Goal: Task Accomplishment & Management: Complete application form

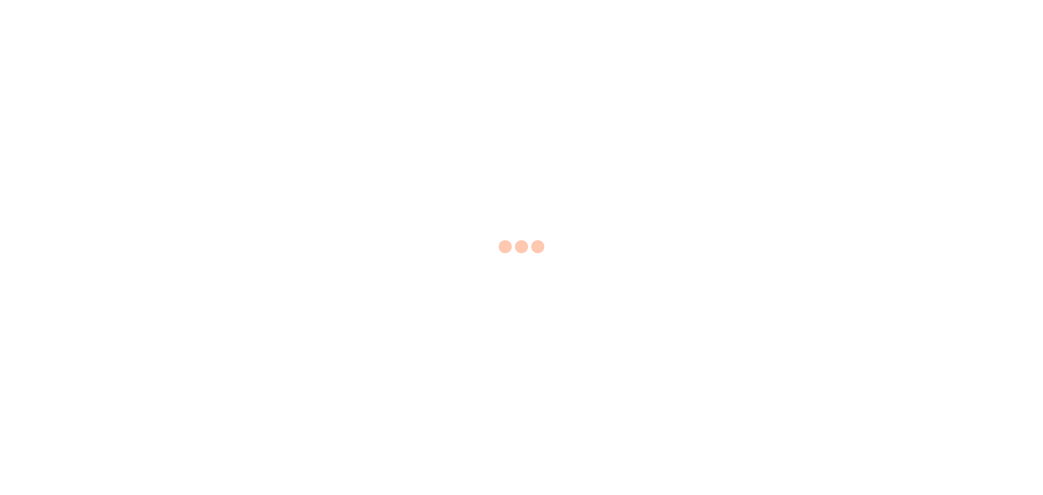
select select "EA"
select select "USD"
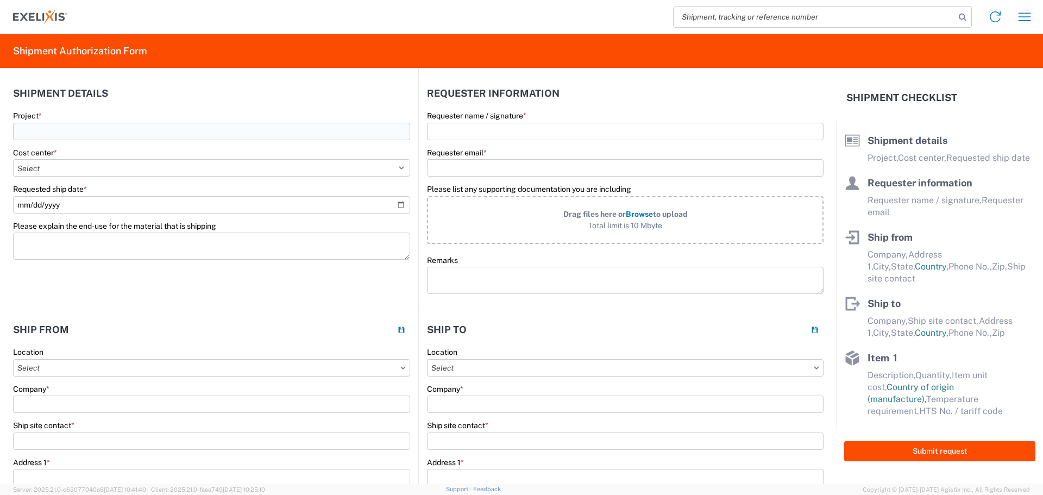
click at [74, 126] on input "Project *" at bounding box center [211, 131] width 397 height 17
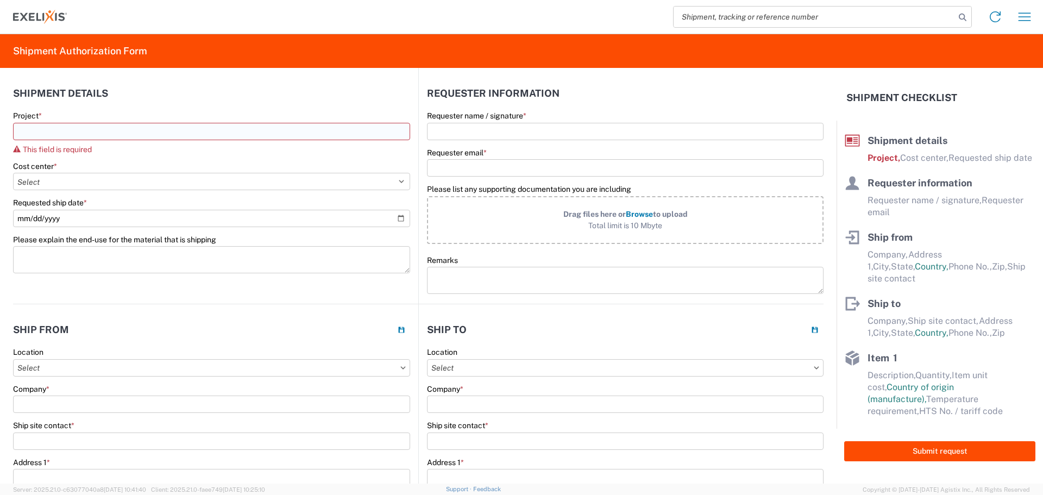
click at [47, 134] on input "Project *" at bounding box center [211, 131] width 397 height 17
paste input "XB628-ss-RPE-20251015-A"
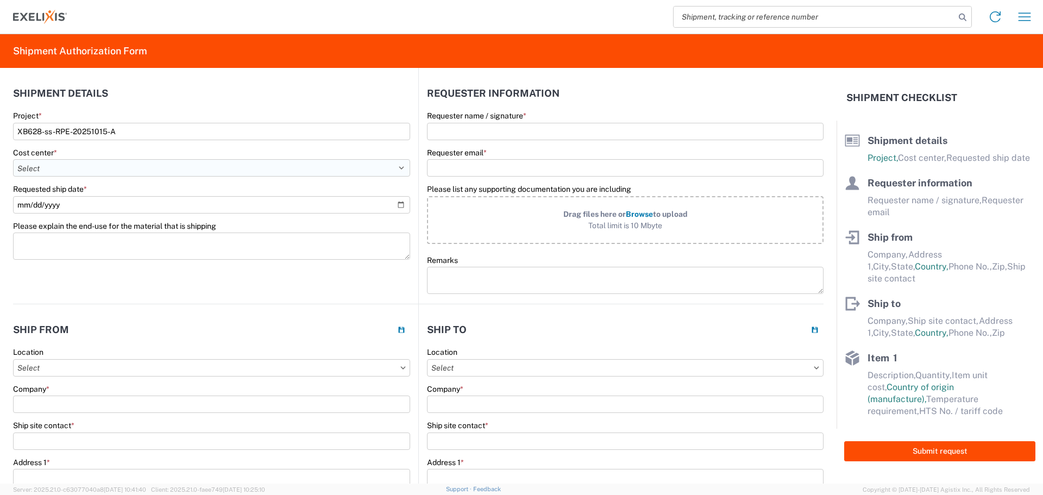
type input "XB628-ss-RPE-20251015-A"
click at [50, 168] on select "Select Accounting 10021 All Bottle 10950 All Carton 10951 Aurigene AURIGENE Bio…" at bounding box center [211, 167] width 397 height 17
click at [85, 165] on select "Select Accounting 10021 All Bottle 10950 All Carton 10951 Aurigene AURIGENE Bio…" at bounding box center [211, 167] width 397 height 17
click at [77, 170] on select "Select Accounting 10021 All Bottle 10950 All Carton 10951 Aurigene AURIGENE Bio…" at bounding box center [211, 167] width 397 height 17
select select "10274"
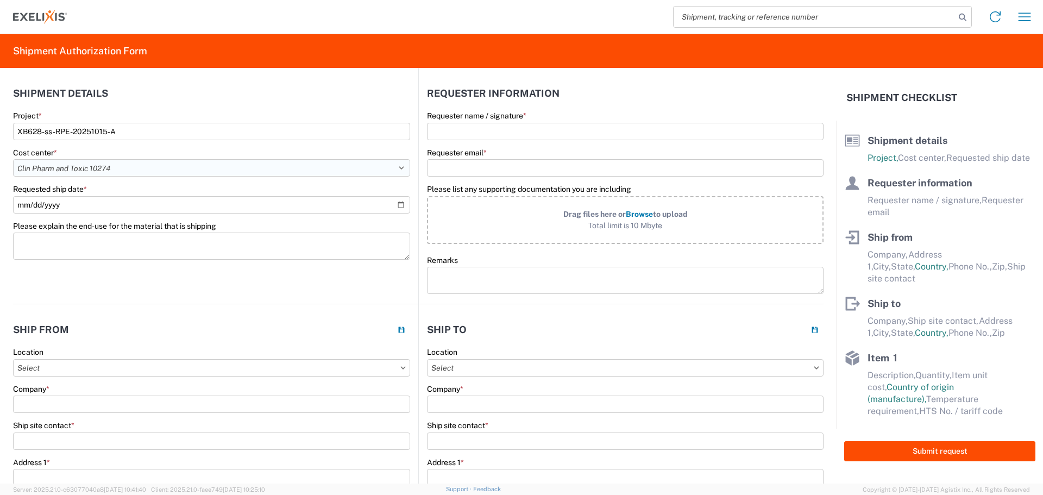
click at [13, 159] on select "Select Accounting 10021 All Bottle 10950 All Carton 10951 Aurigene AURIGENE Bio…" at bounding box center [211, 167] width 397 height 17
click at [122, 204] on input "Requested ship date *" at bounding box center [211, 204] width 397 height 17
click at [401, 204] on input "Requested ship date *" at bounding box center [211, 204] width 397 height 17
type input "[DATE]"
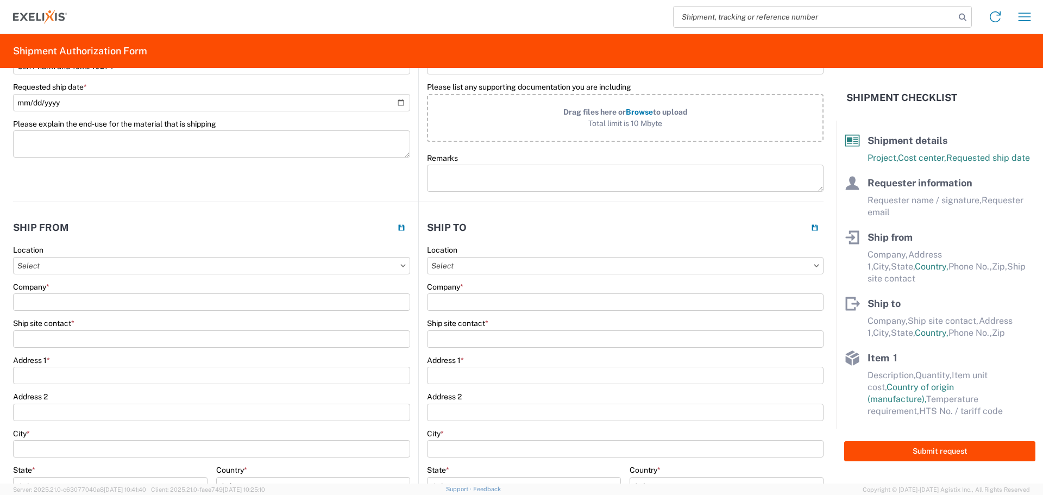
scroll to position [109, 0]
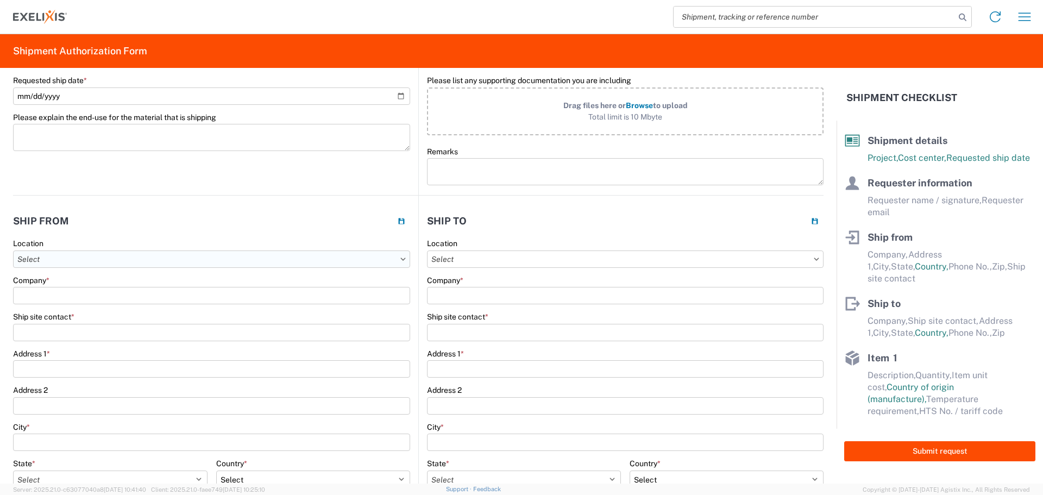
click at [143, 258] on input "text" at bounding box center [211, 259] width 397 height 17
click at [142, 260] on input "text" at bounding box center [211, 259] width 397 height 17
click at [70, 323] on div "Alameda - 1951" at bounding box center [111, 324] width 190 height 17
type input "Alameda - 1951"
type input "Exelixis"
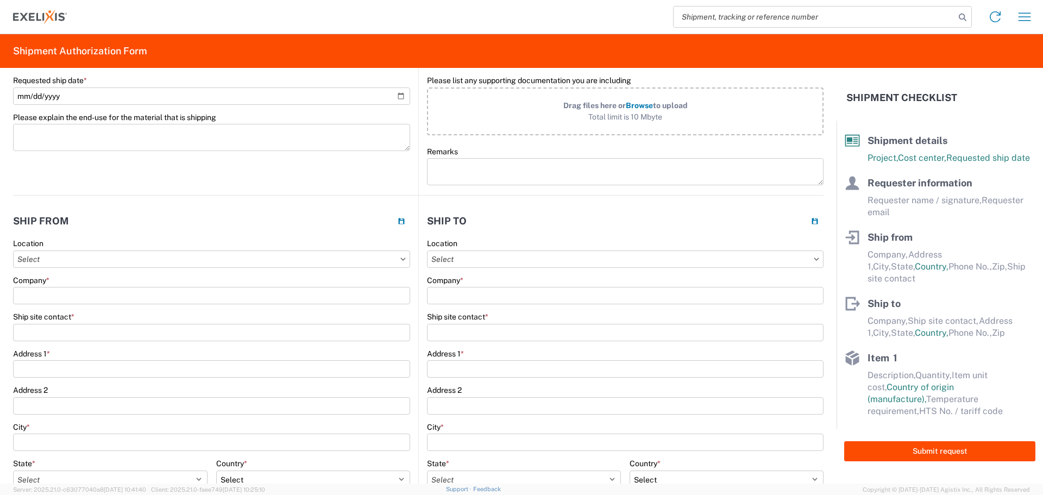
type input "[STREET_ADDRESS]"
type input "Alameda"
select select "CA"
select select "US"
type input "94502"
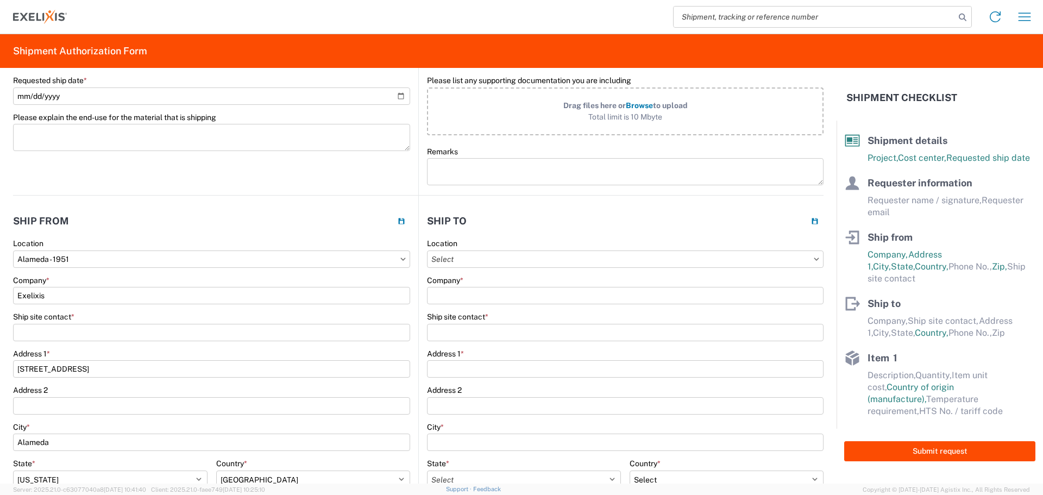
scroll to position [0, 0]
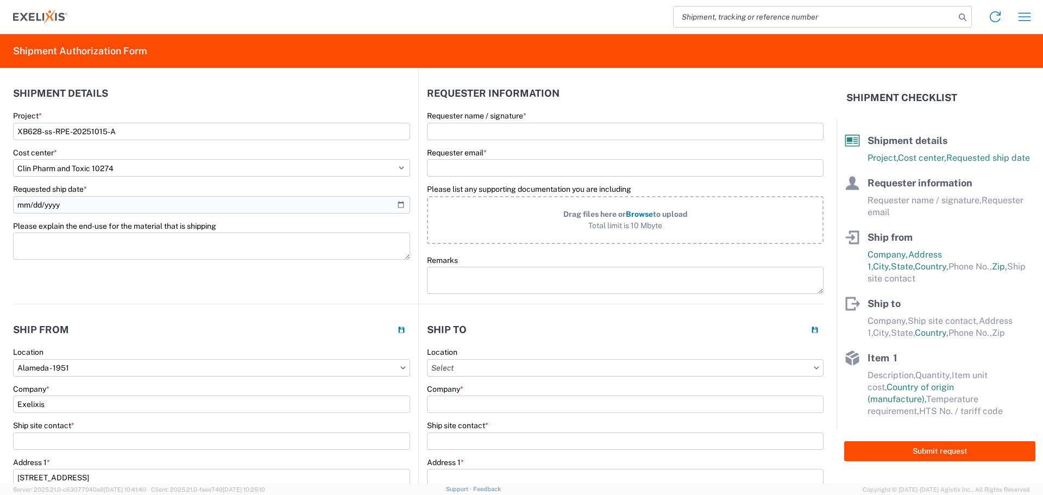
click at [123, 198] on input "[DATE]" at bounding box center [211, 204] width 397 height 17
click at [397, 202] on input "[DATE]" at bounding box center [211, 204] width 397 height 17
type input "[DATE]"
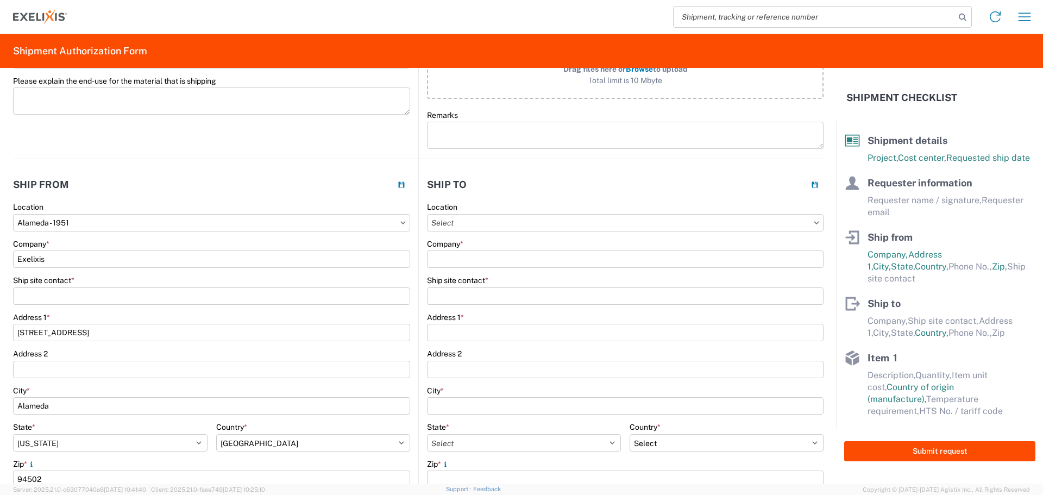
scroll to position [163, 0]
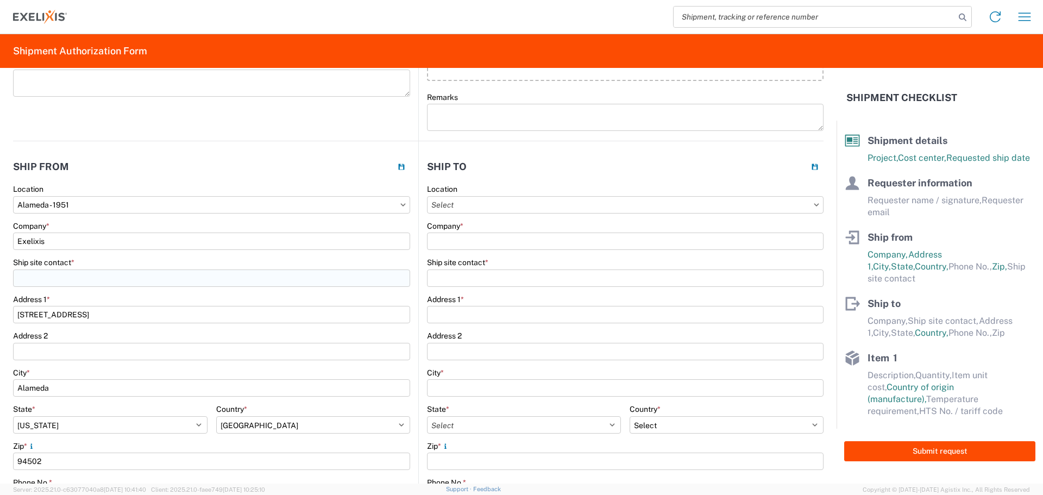
click at [60, 278] on input "Ship site contact *" at bounding box center [211, 278] width 397 height 17
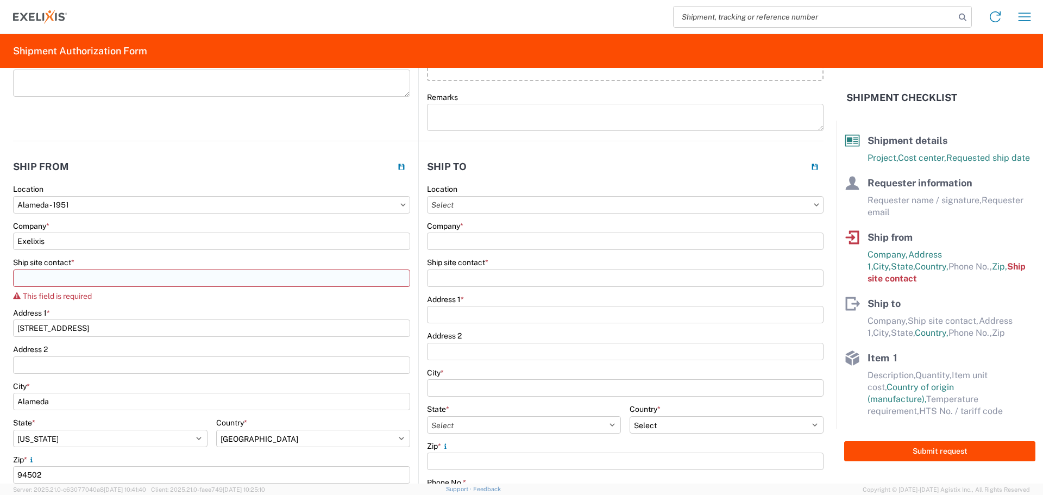
click at [66, 277] on input "Ship site contact *" at bounding box center [211, 278] width 397 height 17
paste input "[PERSON_NAME]"
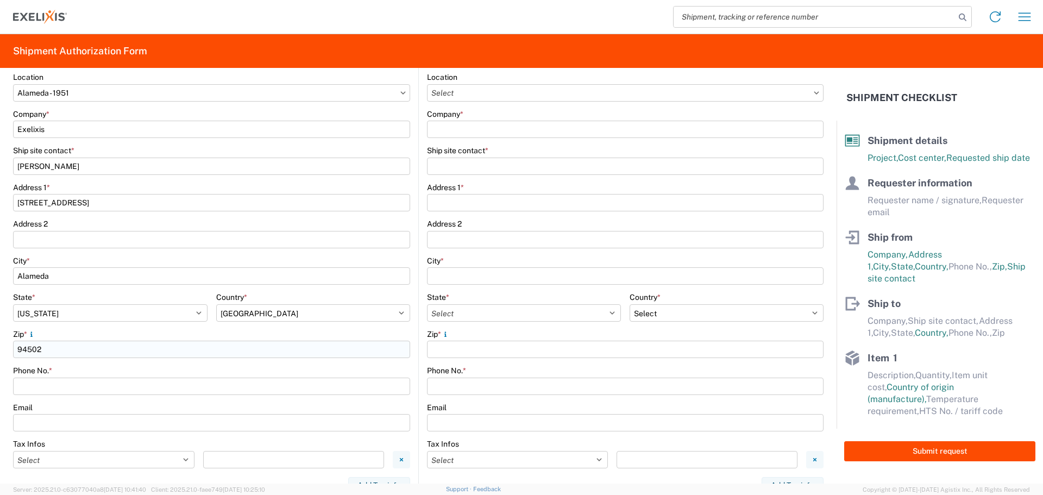
scroll to position [326, 0]
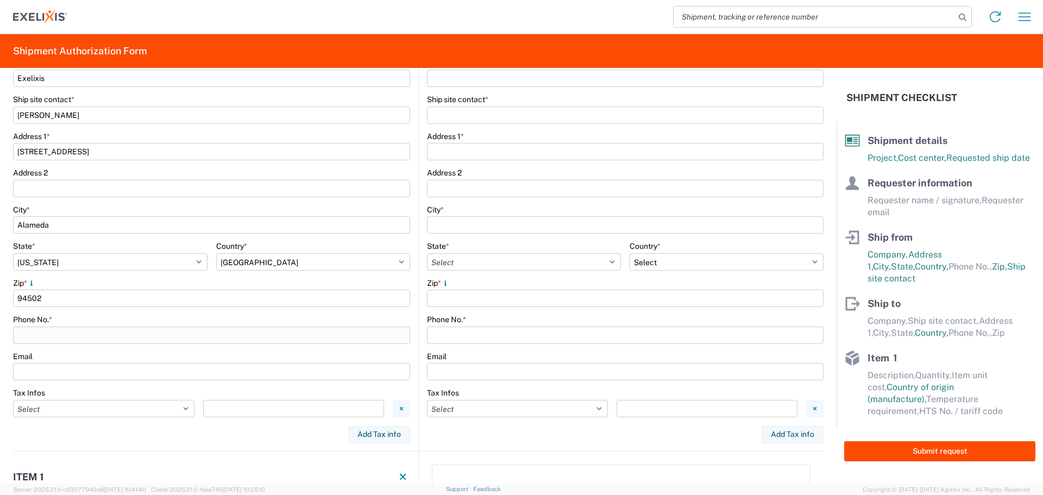
type input "[PERSON_NAME]"
click at [51, 333] on input "Phone No. *" at bounding box center [211, 335] width 397 height 17
click at [47, 329] on input "Phone No. *" at bounding box center [211, 335] width 397 height 17
paste input "[PHONE_NUMBER]"
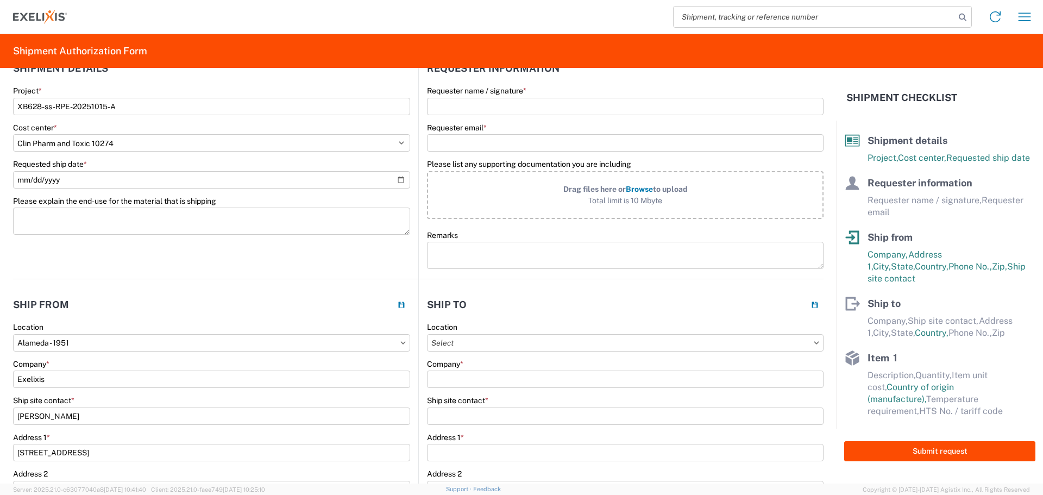
scroll to position [0, 0]
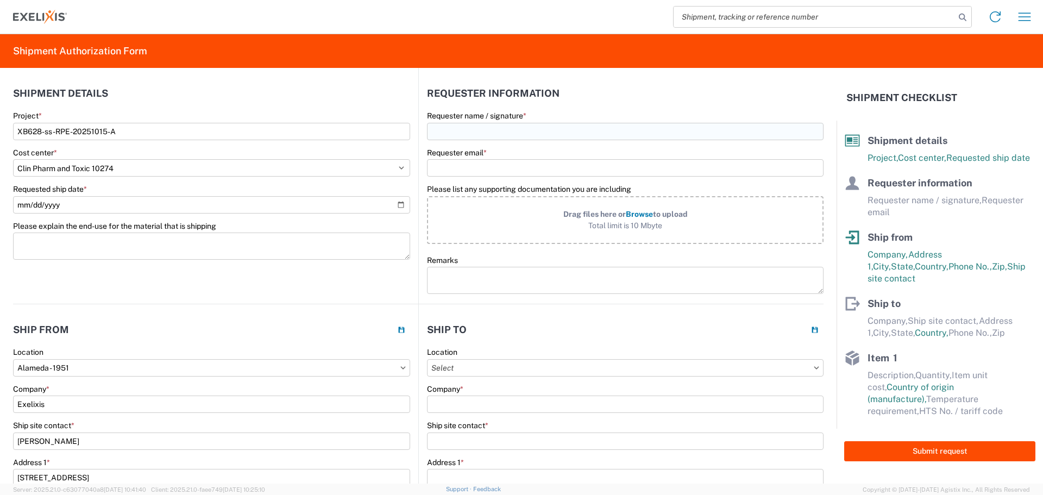
type input "[PHONE_NUMBER]"
click at [480, 126] on input "Requester name / signature *" at bounding box center [625, 131] width 397 height 17
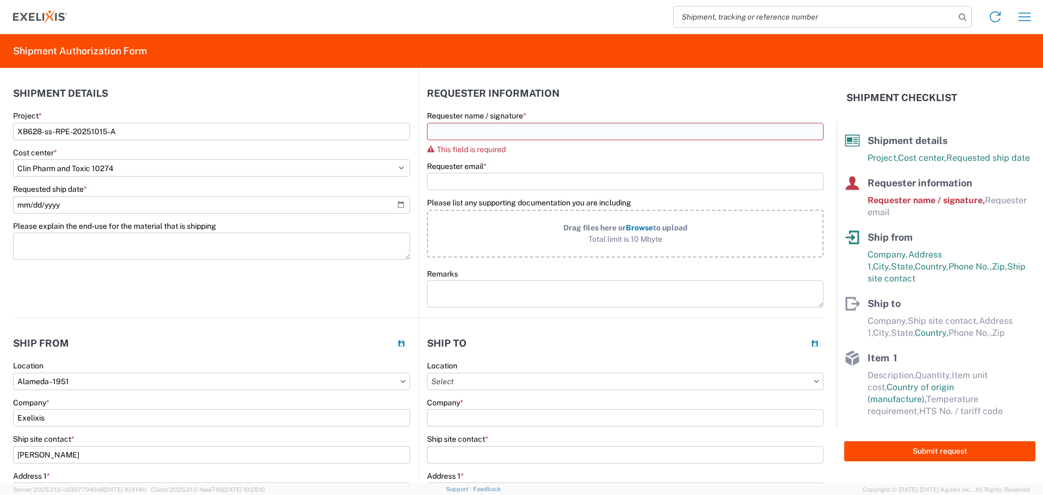
click at [444, 128] on input "Requester name / signature *" at bounding box center [625, 131] width 397 height 17
paste input "[PERSON_NAME]"
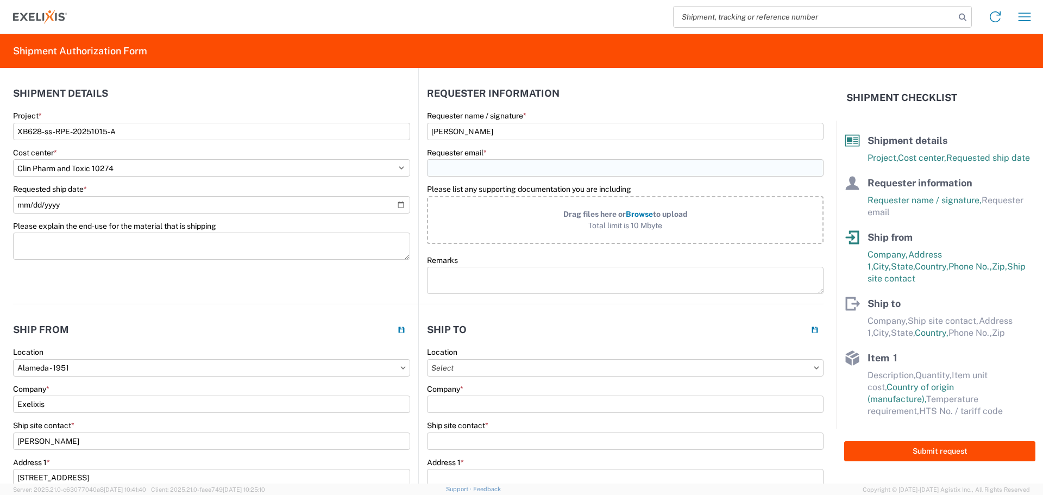
type input "[PERSON_NAME]"
click at [446, 167] on input "Requester email *" at bounding box center [625, 167] width 397 height 17
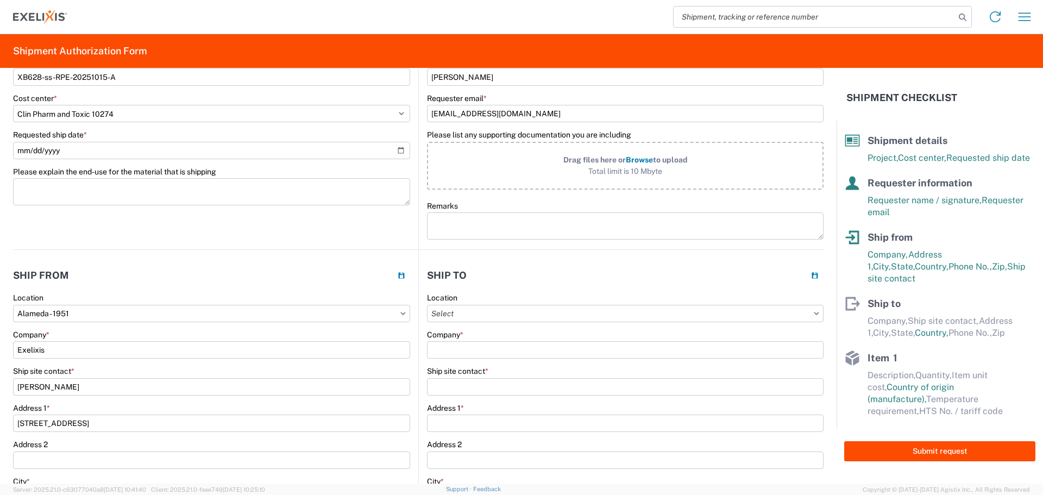
scroll to position [109, 0]
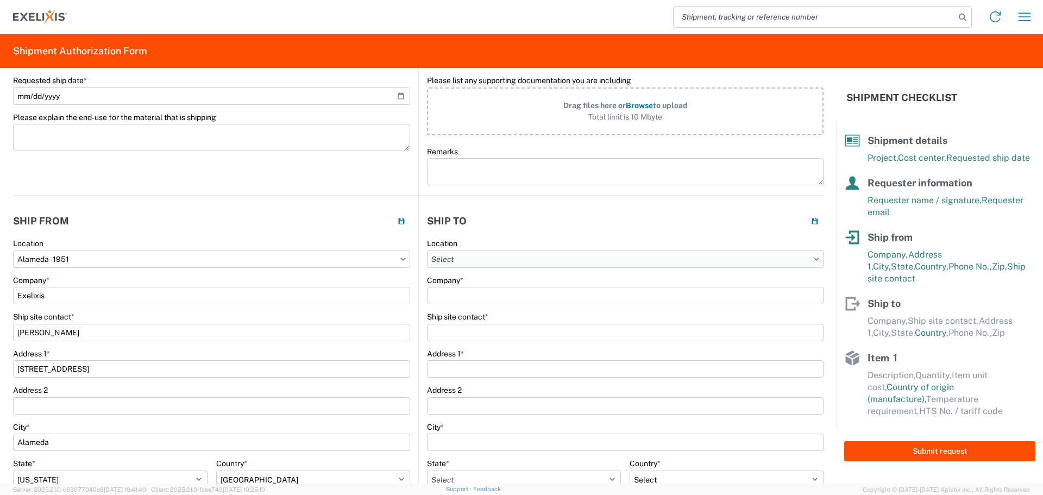
type input "[EMAIL_ADDRESS][DOMAIN_NAME]"
click at [501, 262] on input "text" at bounding box center [625, 259] width 397 height 17
type input "k"
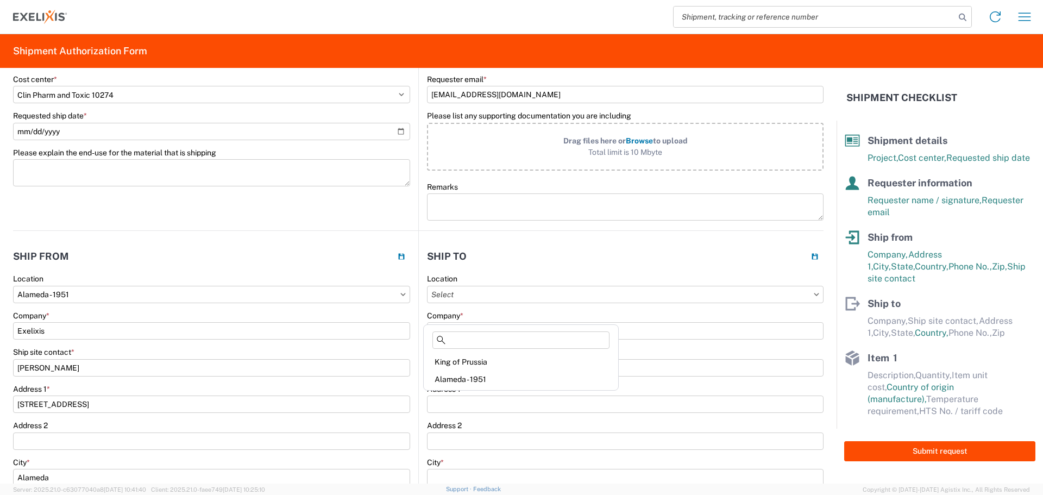
scroll to position [54, 0]
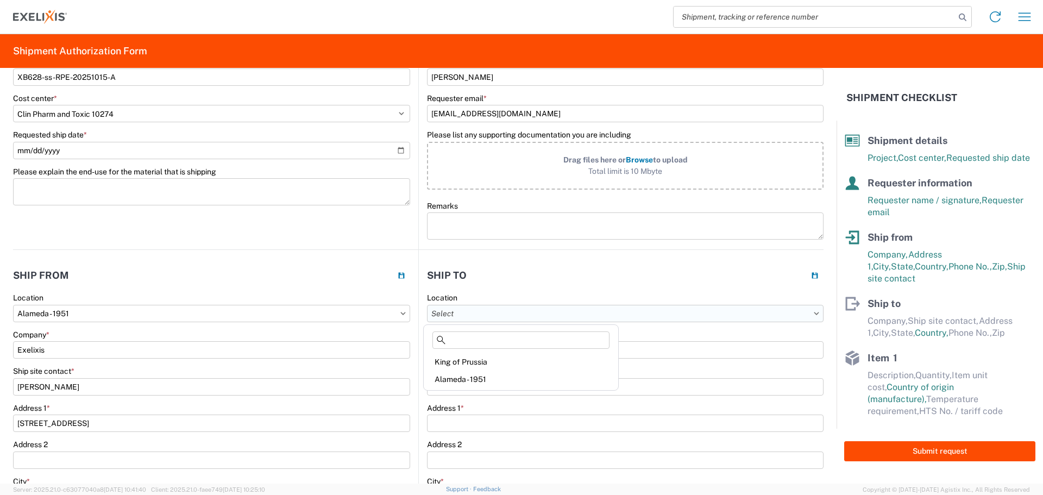
click at [467, 308] on input "text" at bounding box center [625, 313] width 397 height 17
click at [692, 354] on input "Company *" at bounding box center [625, 349] width 397 height 17
type input "KCAS Bio"
click at [481, 389] on input "Ship site contact *" at bounding box center [625, 386] width 397 height 17
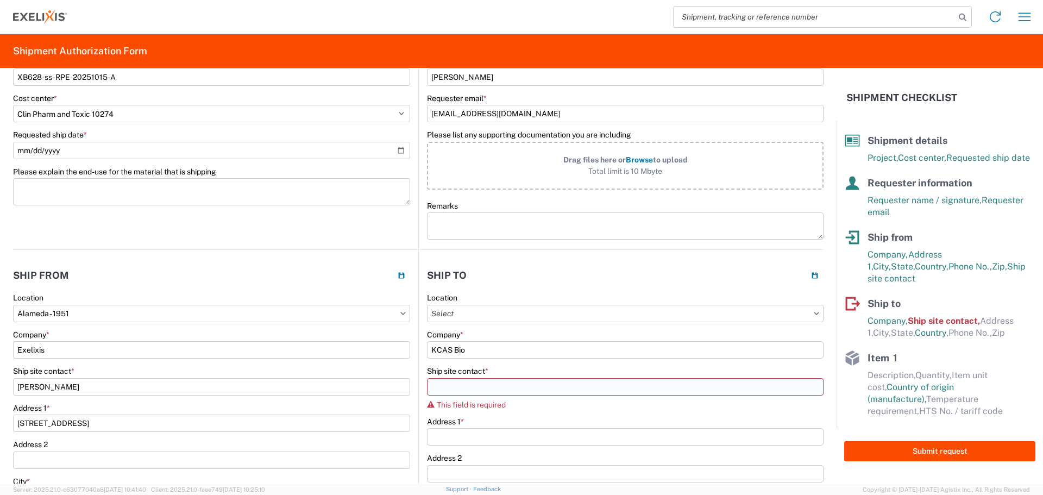
click at [466, 387] on input "Ship site contact *" at bounding box center [625, 386] width 397 height 17
paste input "[PERSON_NAME]"
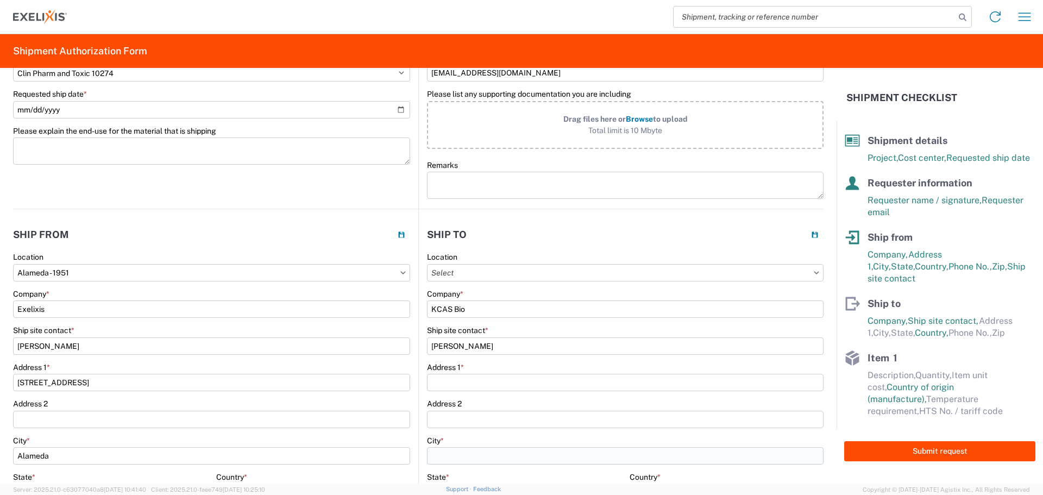
scroll to position [163, 0]
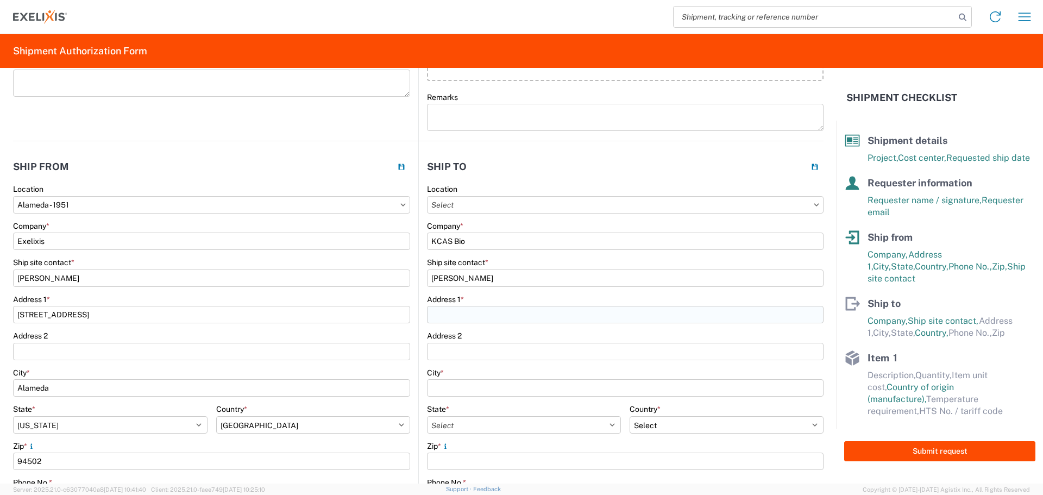
type input "[PERSON_NAME]"
click at [458, 314] on input "Address 1 *" at bounding box center [625, 314] width 397 height 17
click at [440, 314] on input "Address 1 *" at bounding box center [625, 314] width 397 height 17
paste input "[STREET_ADDRESS]"
type input "[STREET_ADDRESS]"
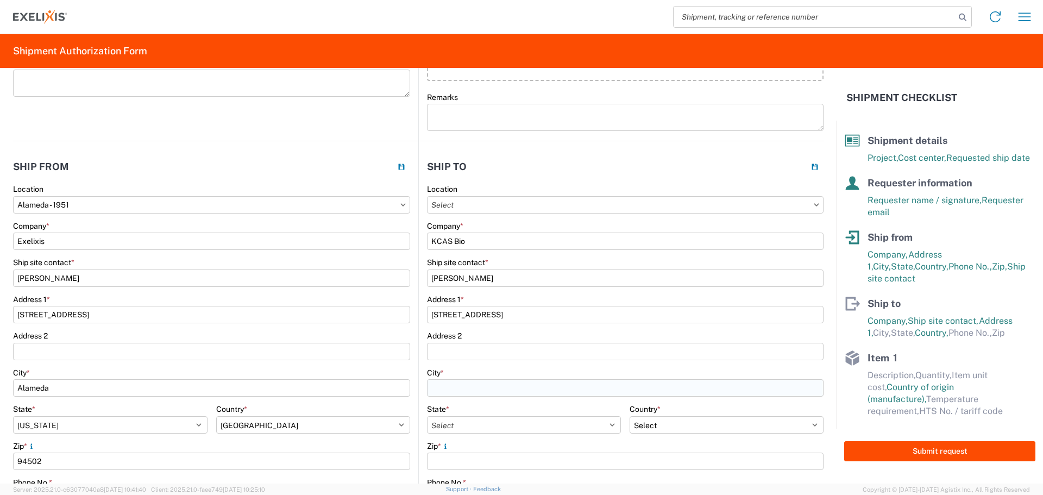
click at [458, 388] on input "City *" at bounding box center [625, 387] width 397 height 17
click at [459, 384] on input "City *" at bounding box center [625, 387] width 397 height 17
paste input "[GEOGRAPHIC_DATA]"
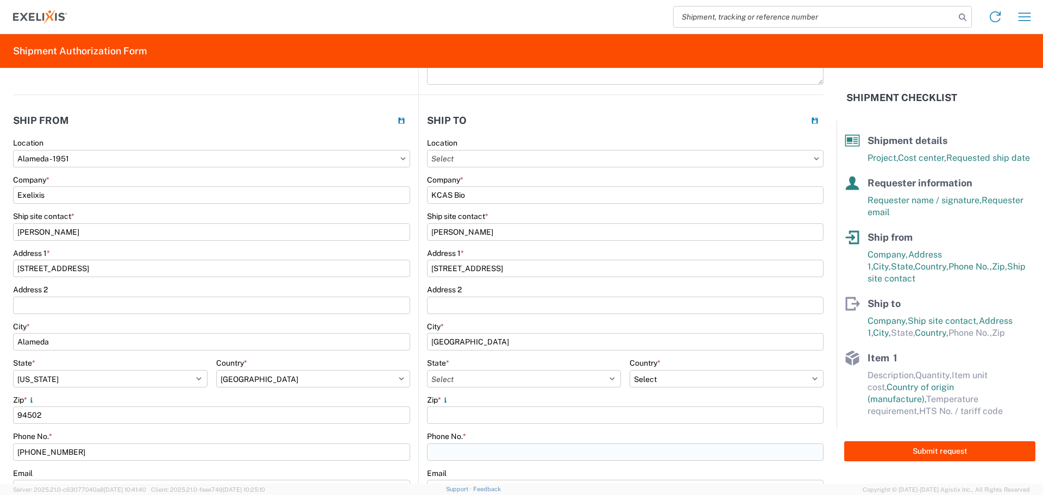
scroll to position [272, 0]
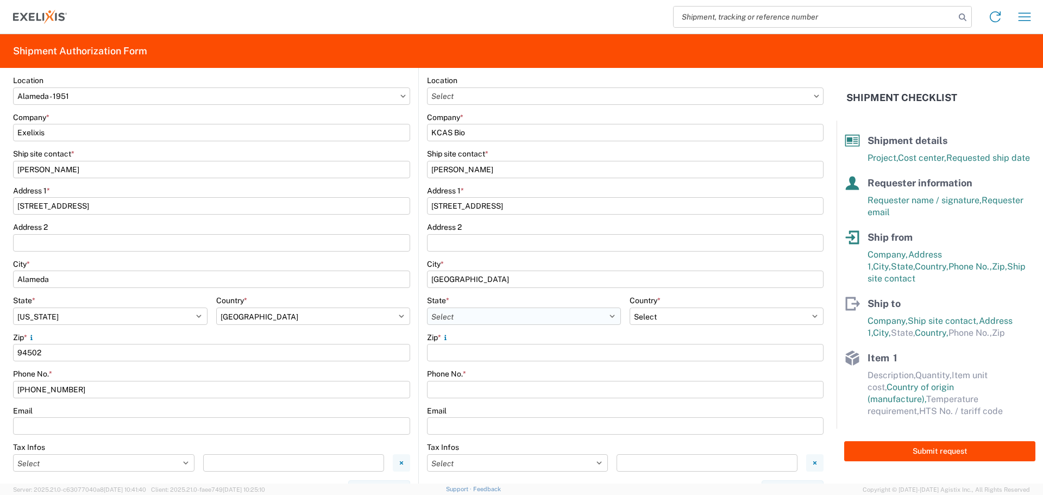
type input "[GEOGRAPHIC_DATA]"
click at [497, 315] on select "Select [US_STATE] [US_STATE] [US_STATE] [US_STATE] Armed Forces Americas Armed …" at bounding box center [524, 316] width 194 height 17
select select "PA"
click at [427, 308] on select "Select [US_STATE] [US_STATE] [US_STATE] [US_STATE] Armed Forces Americas Armed …" at bounding box center [524, 316] width 194 height 17
click at [477, 351] on input "Zip *" at bounding box center [625, 352] width 397 height 17
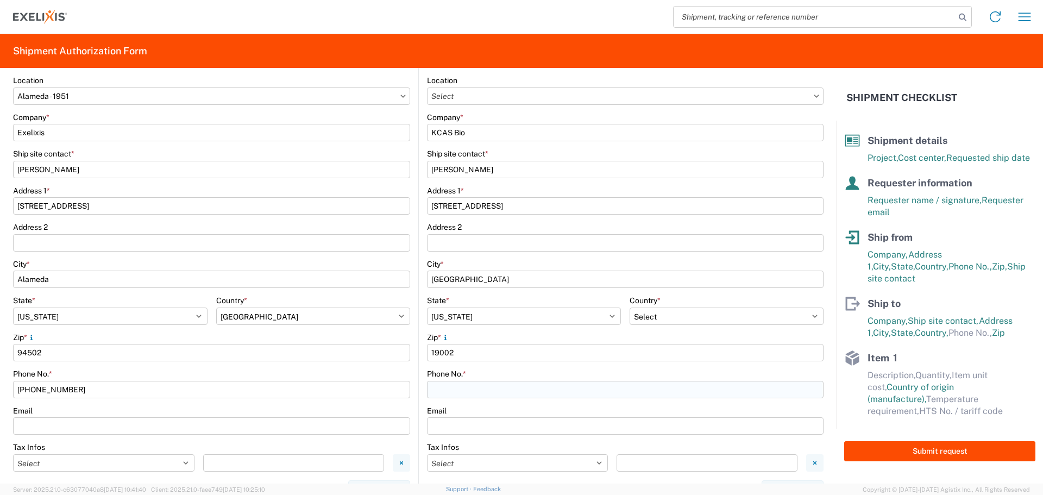
type input "19002"
click at [449, 393] on input "Phone No. *" at bounding box center [625, 389] width 397 height 17
click at [455, 390] on input "Phone No. *" at bounding box center [625, 389] width 397 height 17
paste input "[PHONE_NUMBER]"
type input "[PHONE_NUMBER]"
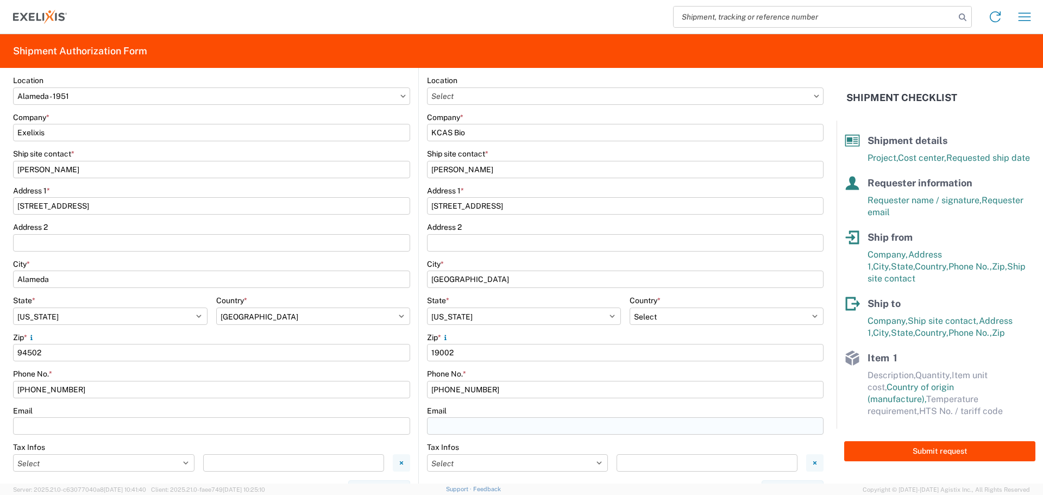
click at [455, 426] on input "Requester email *" at bounding box center [625, 425] width 397 height 17
paste input "[PERSON_NAME][EMAIL_ADDRESS][PERSON_NAME][DOMAIN_NAME]"
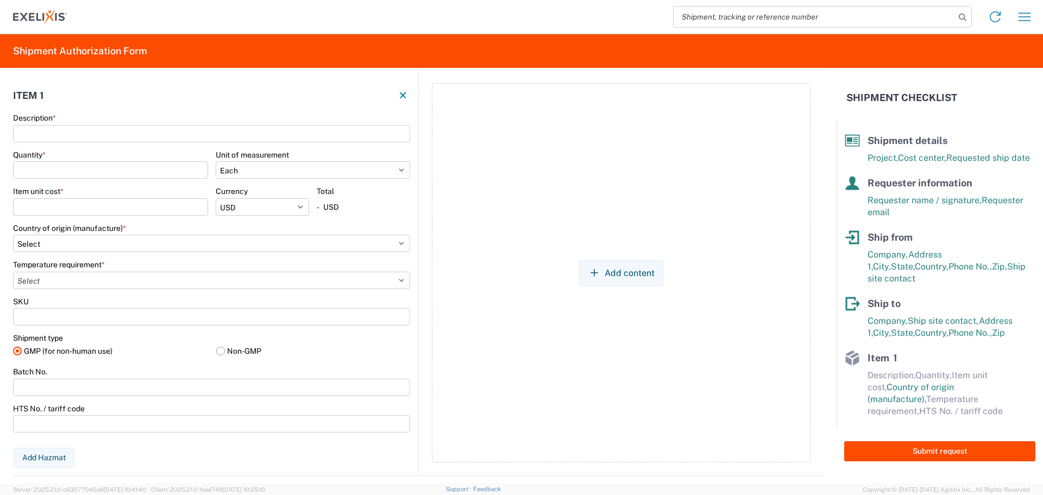
scroll to position [713, 0]
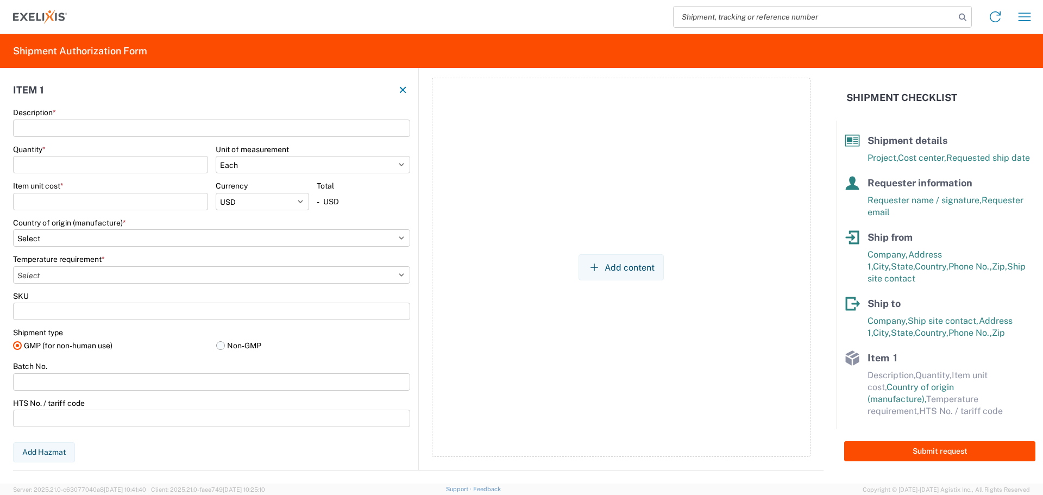
type input "[PERSON_NAME][EMAIL_ADDRESS][PERSON_NAME][DOMAIN_NAME]"
click at [221, 347] on label "Non-GMP" at bounding box center [313, 345] width 195 height 16
click at [0, 0] on input "Non-GMP" at bounding box center [0, 0] width 0 height 0
click at [89, 130] on input "Description *" at bounding box center [211, 128] width 397 height 17
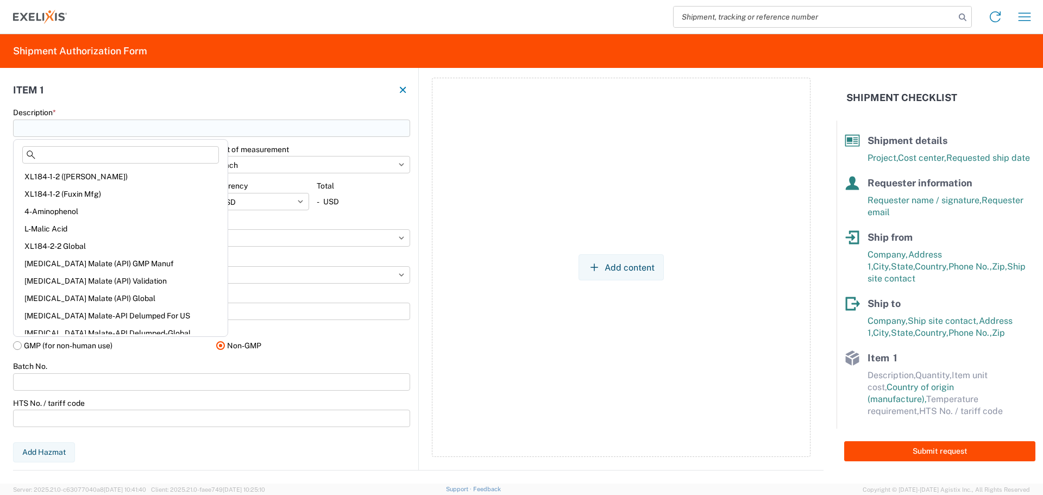
click at [59, 127] on input "Description *" at bounding box center [211, 128] width 397 height 17
paste input "XB628-ss-RPE-20251015-A Storage buffer: PBS, Volume in a tube: 10 µL"
type input "XB628-ss-RPE-20251015-A Storage buffer: PBS, Volume in a tube: 10 µL"
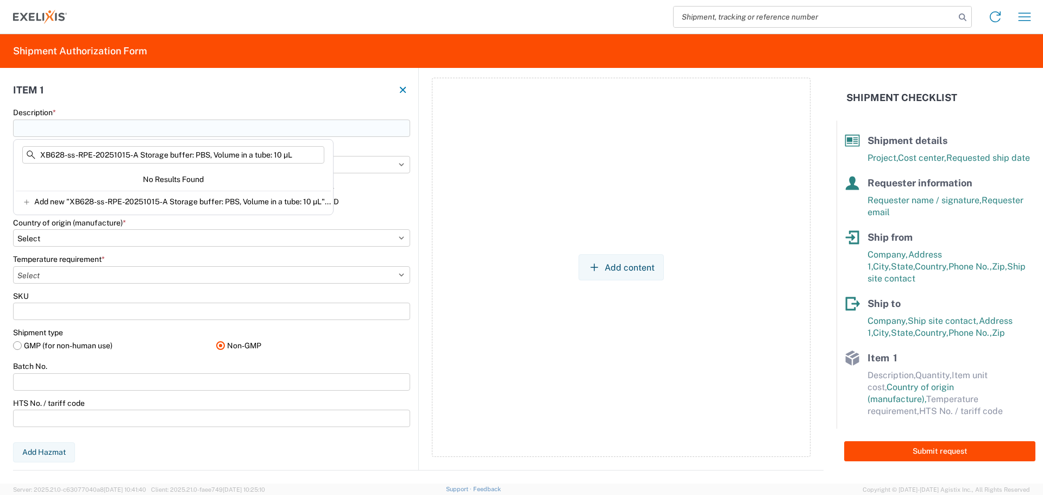
click at [179, 132] on input "Description *" at bounding box center [211, 128] width 397 height 17
drag, startPoint x: 299, startPoint y: 157, endPoint x: 3, endPoint y: 146, distance: 296.4
click at [4, 146] on agx-block-ui "Home Shipment request Shipment tracking Shipment Authorization Form Shipment de…" at bounding box center [521, 247] width 1043 height 495
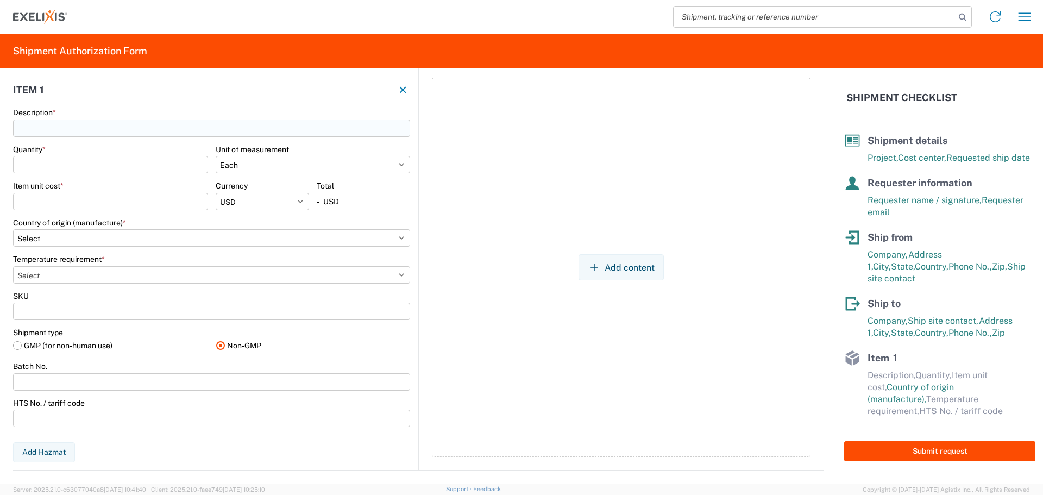
click at [29, 127] on input "Description *" at bounding box center [211, 128] width 397 height 17
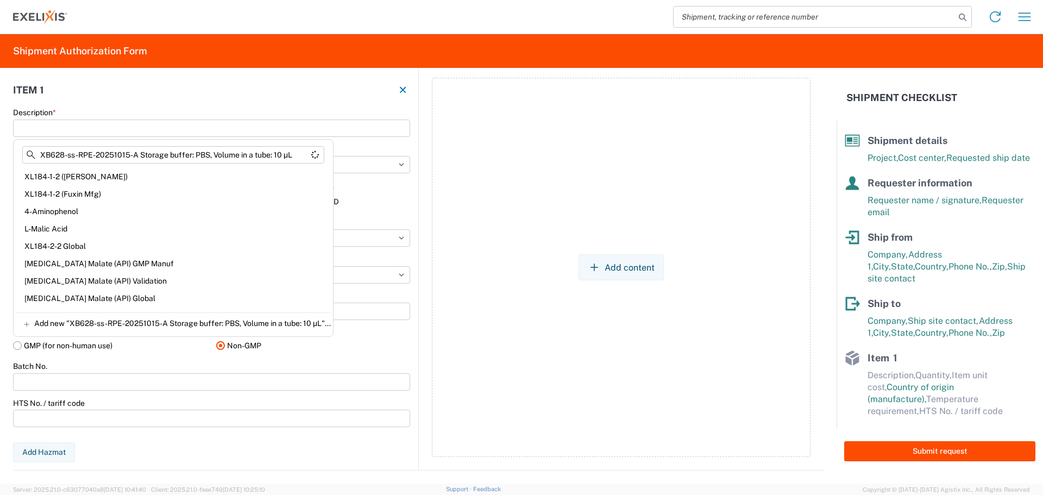
type input "XB628-ss-RPE-20251015-A Storage buffer: PBS, Volume in a tube: 10 µL"
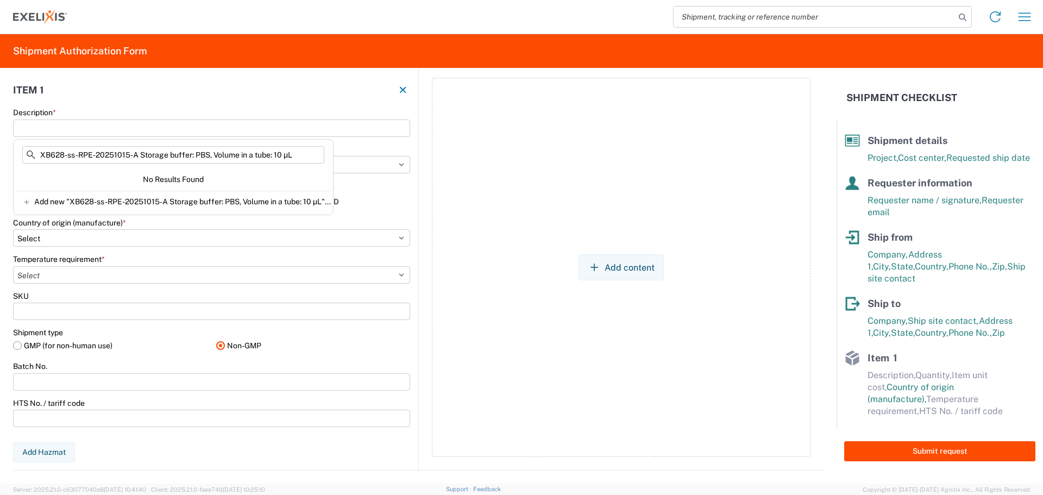
click at [533, 347] on div "Add content" at bounding box center [621, 267] width 379 height 379
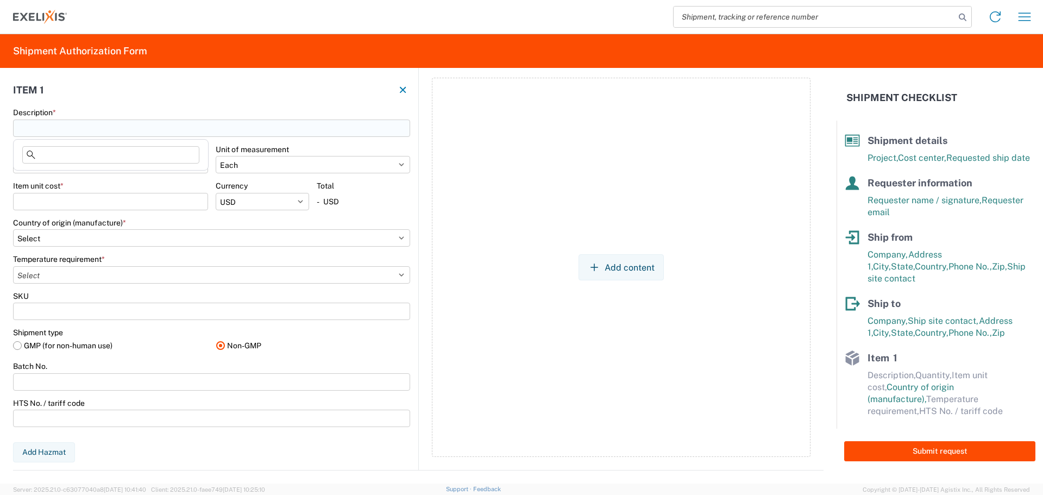
click at [85, 123] on input "Description *" at bounding box center [211, 128] width 397 height 17
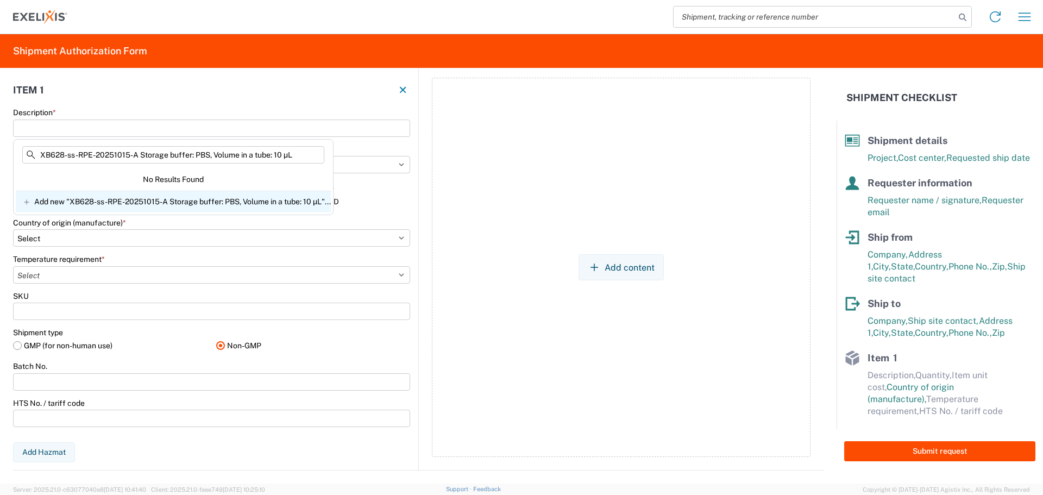
type input "XB628-ss-RPE-20251015-A Storage buffer: PBS, Volume in a tube: 10 µL"
click at [88, 206] on span "Add new "XB628-ss-RPE-20251015-A Storage buffer: PBS, Volume in a tube: 10 µL".…" at bounding box center [182, 202] width 297 height 10
type input "XB628-ss-RPE-20251015-A Storage buffer: PBS, Volume in a tube: 10 µL"
select select
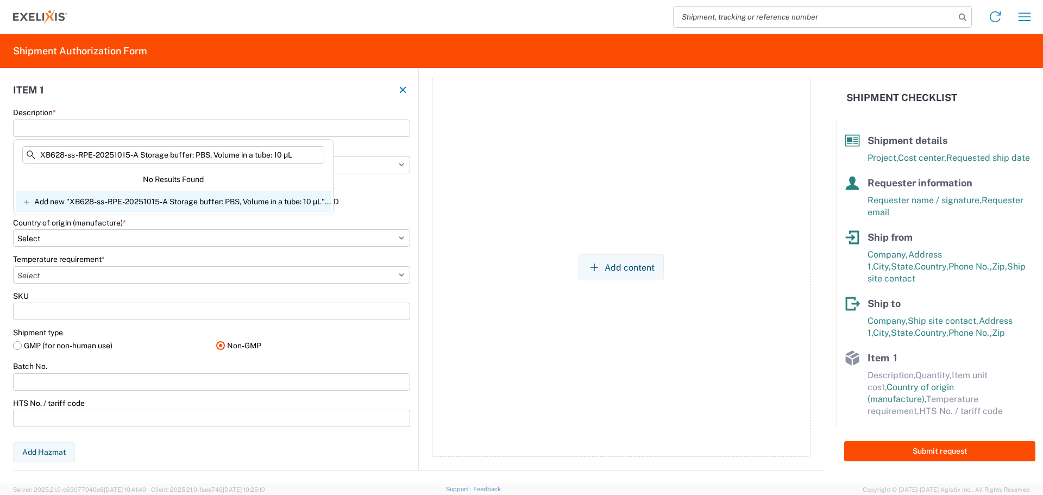
select select
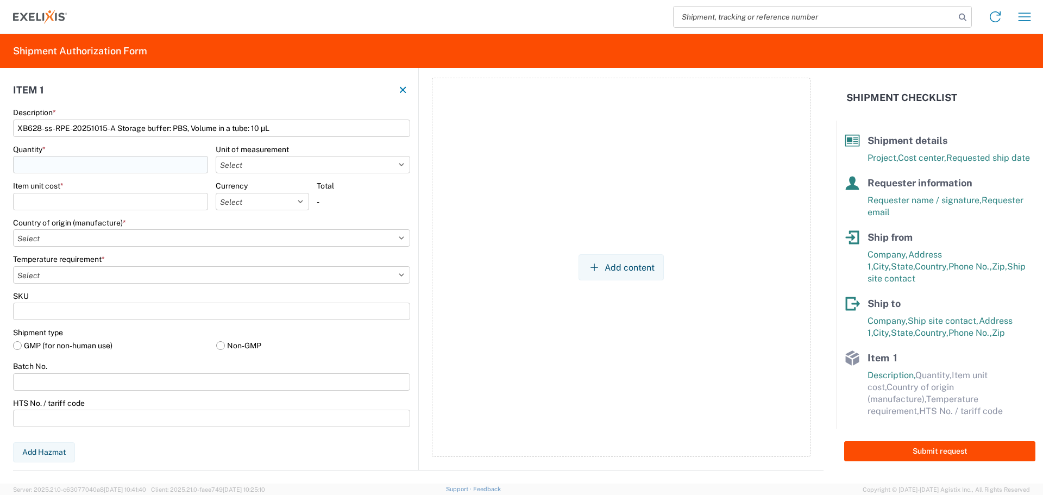
click at [59, 162] on input "Quantity *" at bounding box center [110, 164] width 195 height 17
type input "40"
click at [296, 167] on select "Select Bag Bottle Blister Pack Capsule Carton Centimeter Cubic centimeter Cubic…" at bounding box center [313, 164] width 195 height 17
select select "VIAL"
click at [216, 156] on select "Select Bag Bottle Blister Pack Capsule Carton Centimeter Cubic centimeter Cubic…" at bounding box center [313, 164] width 195 height 17
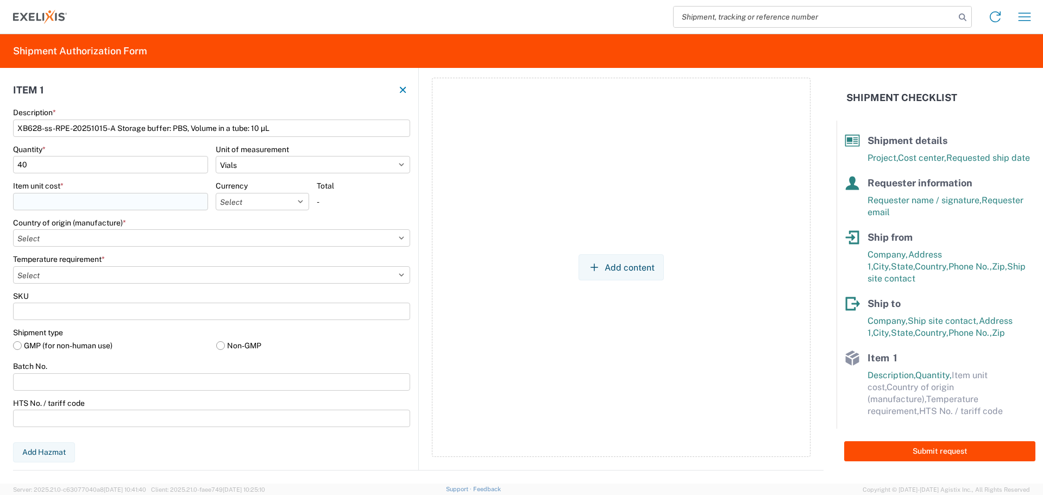
click at [65, 202] on input "Item unit cost *" at bounding box center [110, 201] width 195 height 17
type input "1"
click at [282, 205] on select "Select USD JPY GBP CAD EUR BRL COP" at bounding box center [262, 201] width 93 height 17
select select "USD"
click at [216, 193] on select "Select USD JPY GBP CAD EUR BRL COP" at bounding box center [262, 201] width 93 height 17
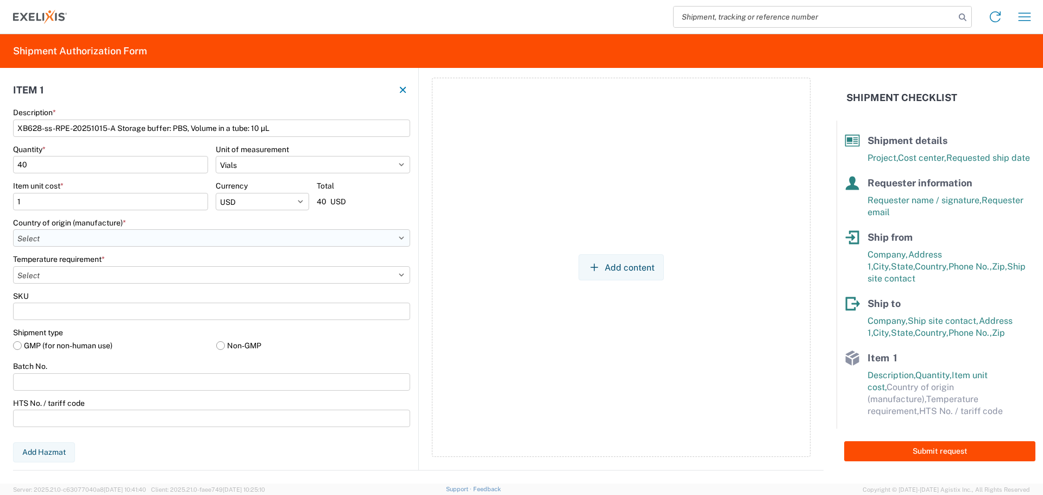
click at [87, 235] on select "Select [GEOGRAPHIC_DATA] [GEOGRAPHIC_DATA] [GEOGRAPHIC_DATA] [GEOGRAPHIC_DATA] …" at bounding box center [211, 237] width 397 height 17
select select "US"
click at [13, 229] on select "Select [GEOGRAPHIC_DATA] [GEOGRAPHIC_DATA] [GEOGRAPHIC_DATA] [GEOGRAPHIC_DATA] …" at bounding box center [211, 237] width 397 height 17
click at [105, 273] on select "Select -15°C to -25°C -120°C to -190°C (LN2,DV10) -20°C to -80°C -2°C to -8°C -…" at bounding box center [211, 274] width 397 height 17
click at [13, 266] on select "Select -15°C to -25°C -120°C to -190°C (LN2,DV10) -20°C to -80°C -2°C to -8°C -…" at bounding box center [211, 274] width 397 height 17
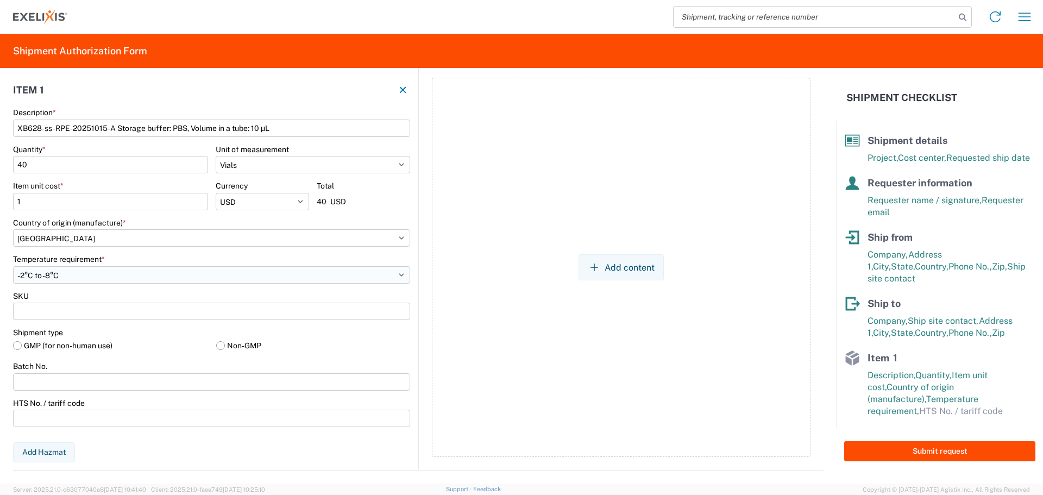
click at [73, 276] on select "Select -15°C to -25°C -120°C to -190°C (LN2,DV10) -20°C to -80°C -2°C to -8°C -…" at bounding box center [211, 274] width 397 height 17
select select "FROM_2_TO_8"
click at [13, 266] on select "Select -15°C to -25°C -120°C to -190°C (LN2,DV10) -20°C to -80°C -2°C to -8°C -…" at bounding box center [211, 274] width 397 height 17
click at [216, 347] on label "Non-GMP" at bounding box center [313, 345] width 195 height 16
click at [0, 0] on input "Non-GMP" at bounding box center [0, 0] width 0 height 0
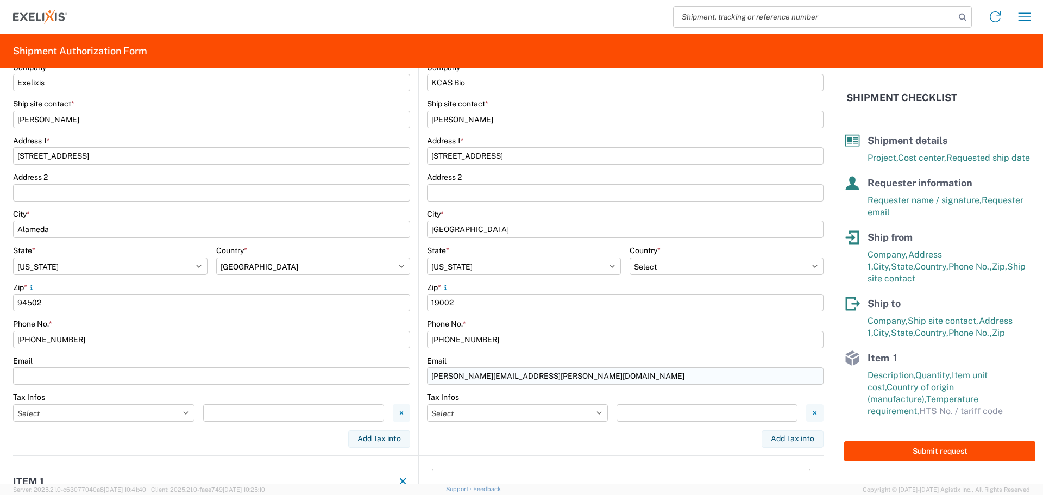
scroll to position [278, 0]
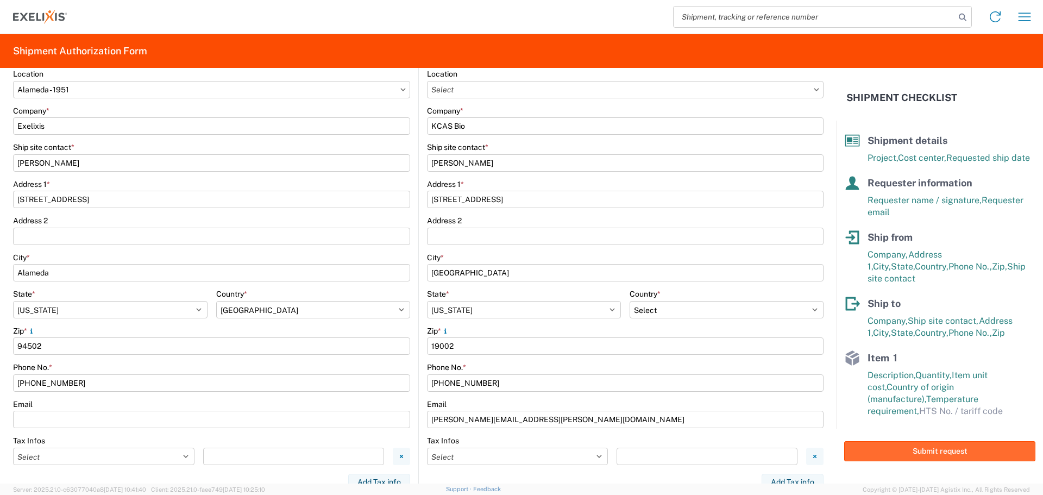
click at [920, 443] on button "Submit request" at bounding box center [940, 451] width 191 height 20
